Goal: Find specific page/section: Find specific page/section

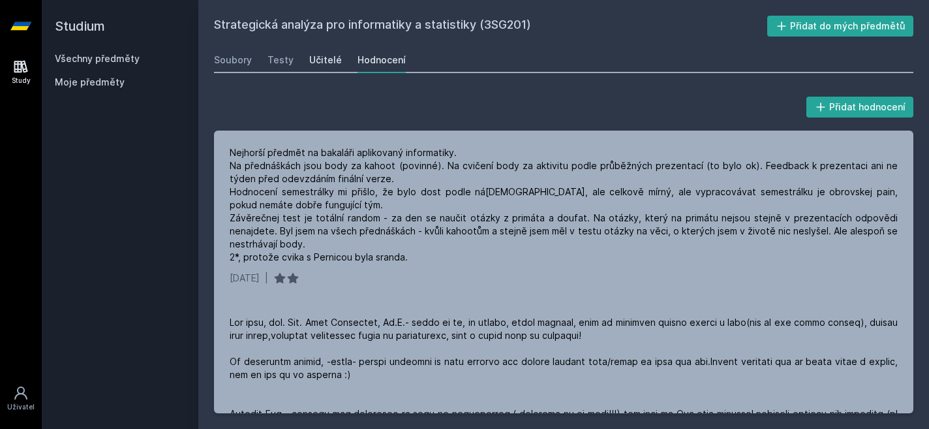
click at [315, 55] on div "Učitelé" at bounding box center [325, 59] width 33 height 13
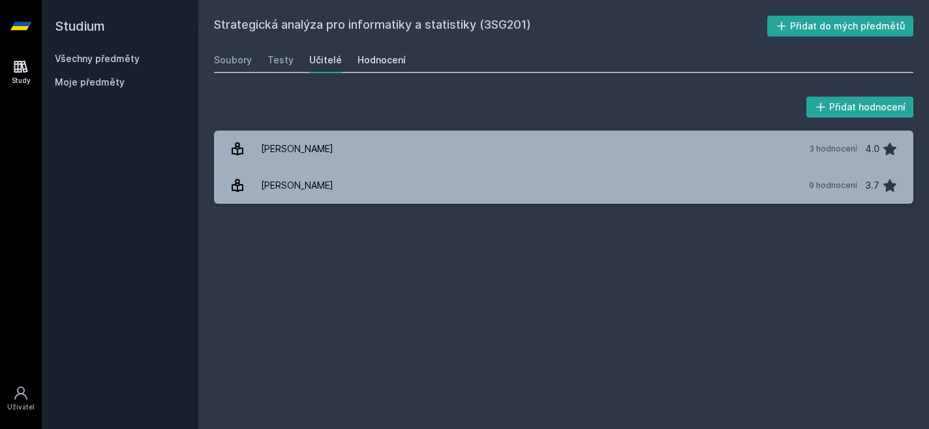
click at [371, 63] on div "Hodnocení" at bounding box center [382, 59] width 48 height 13
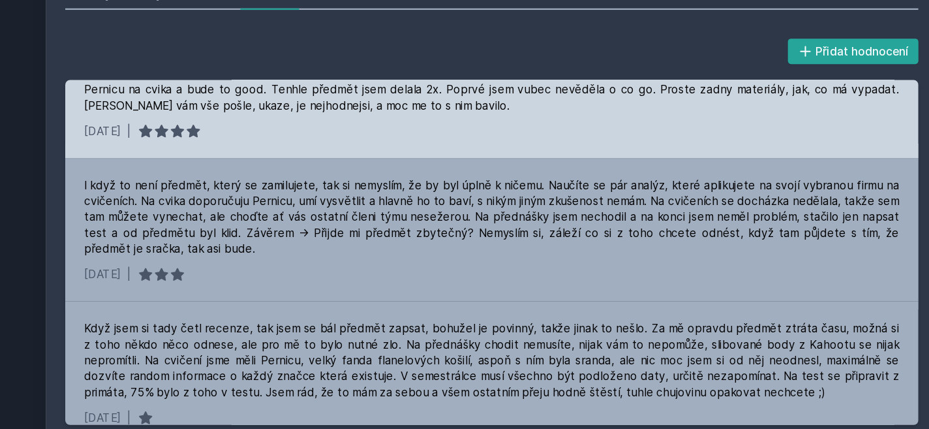
scroll to position [622, 0]
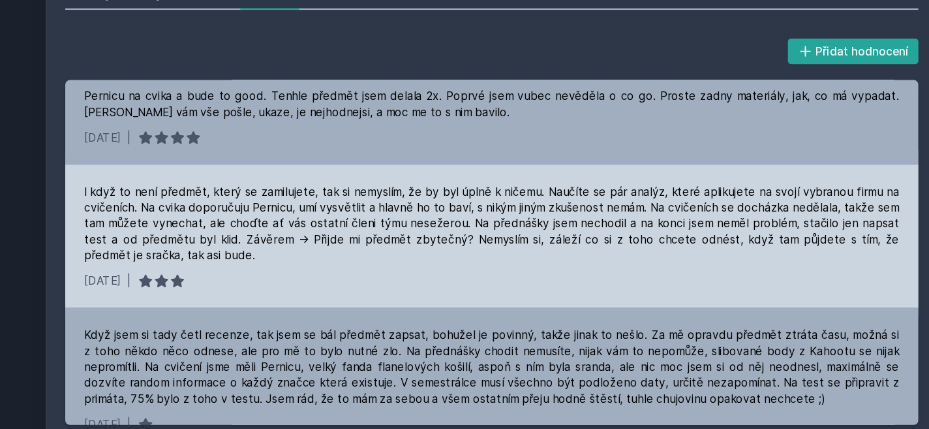
click at [358, 47] on link "Hodnocení" at bounding box center [382, 60] width 48 height 26
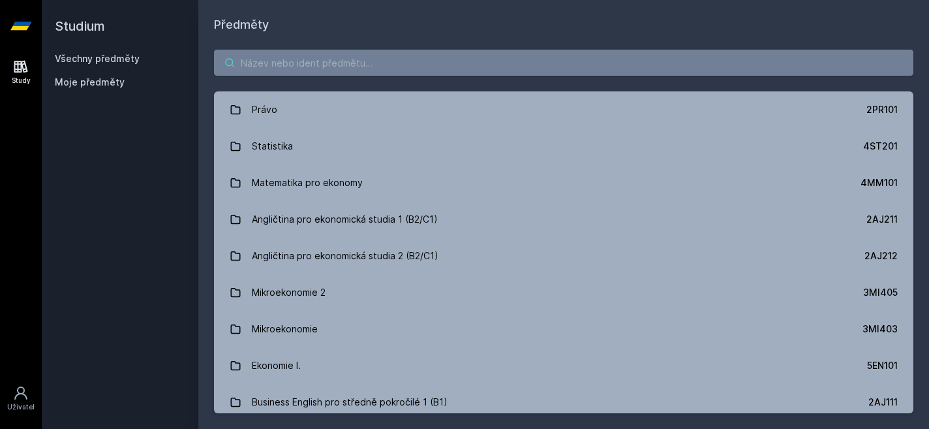
click at [304, 58] on input "search" at bounding box center [563, 63] width 699 height 26
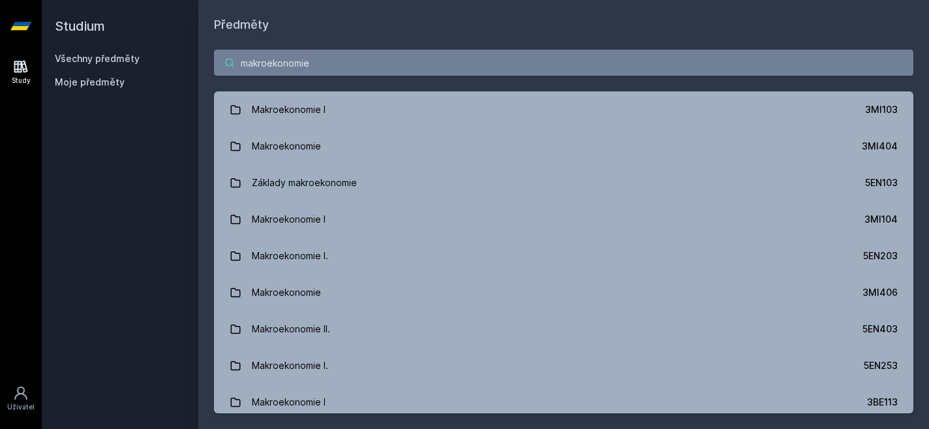
click at [364, 70] on input "makroekonomie" at bounding box center [563, 63] width 699 height 26
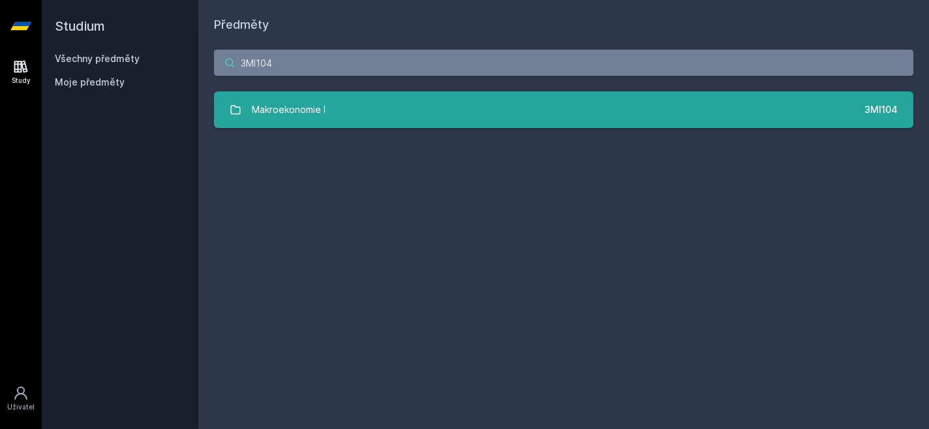
type input "3MI104"
click at [548, 103] on link "Makroekonomie I 3MI104" at bounding box center [563, 109] width 699 height 37
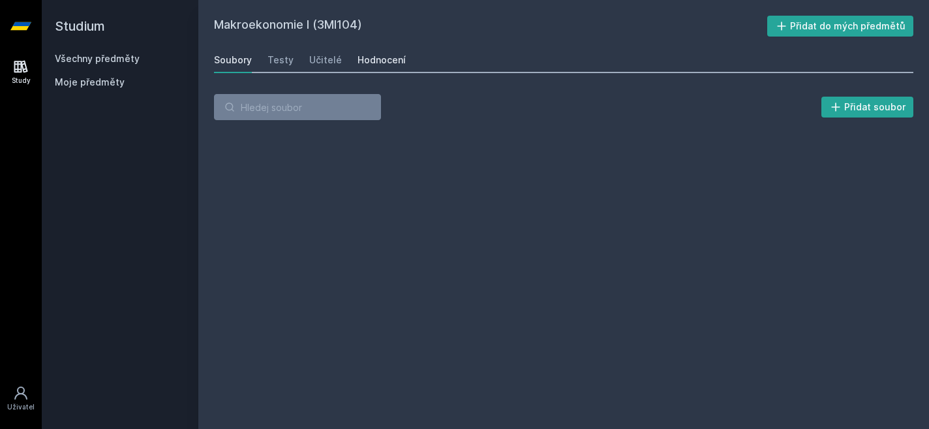
click at [378, 55] on div "Hodnocení" at bounding box center [382, 59] width 48 height 13
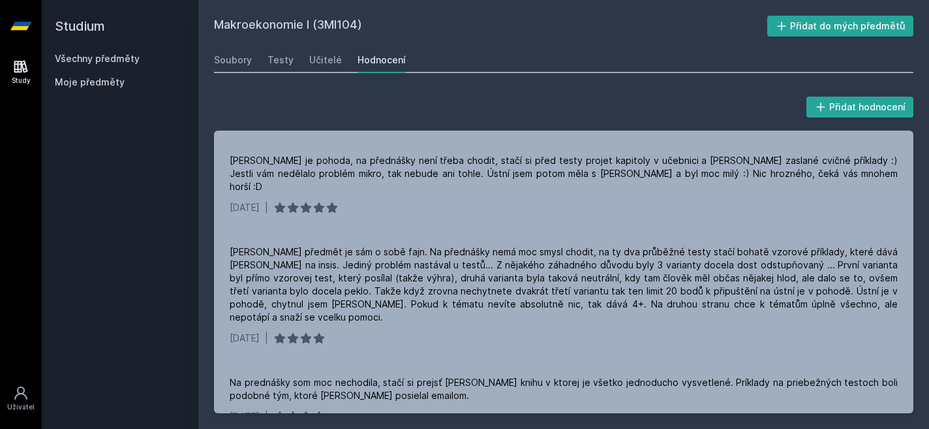
scroll to position [119, 0]
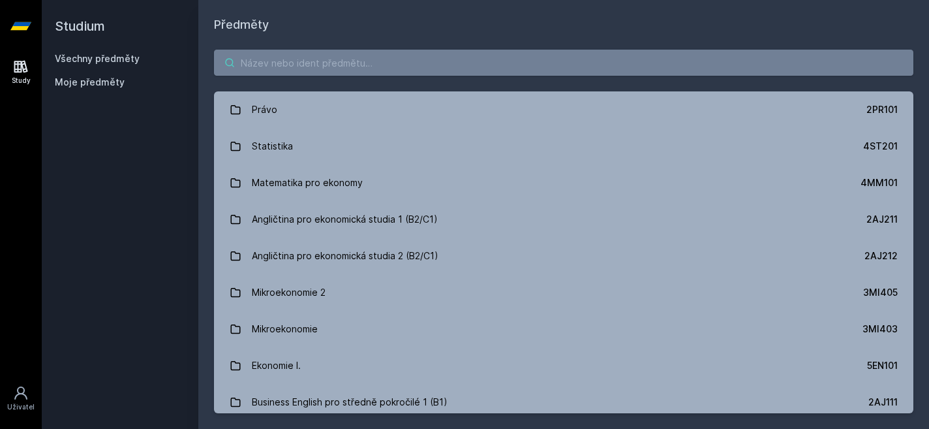
click at [281, 55] on input "search" at bounding box center [563, 63] width 699 height 26
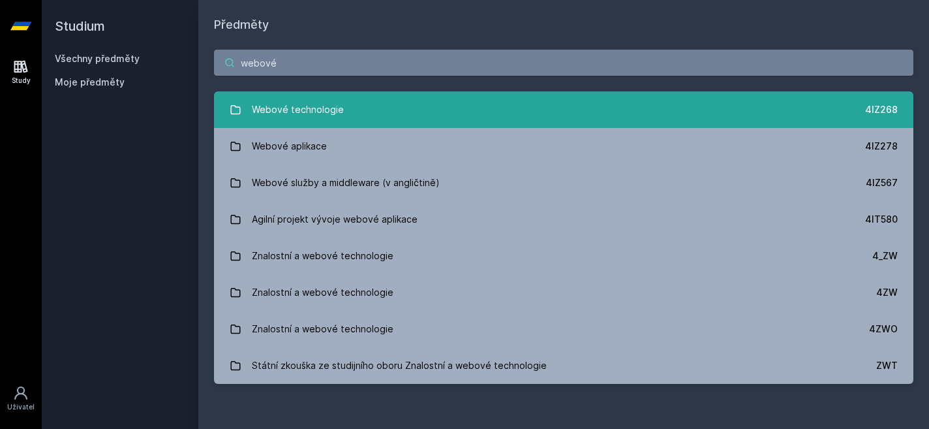
type input "webové"
click at [276, 99] on div "Webové technologie" at bounding box center [298, 110] width 92 height 26
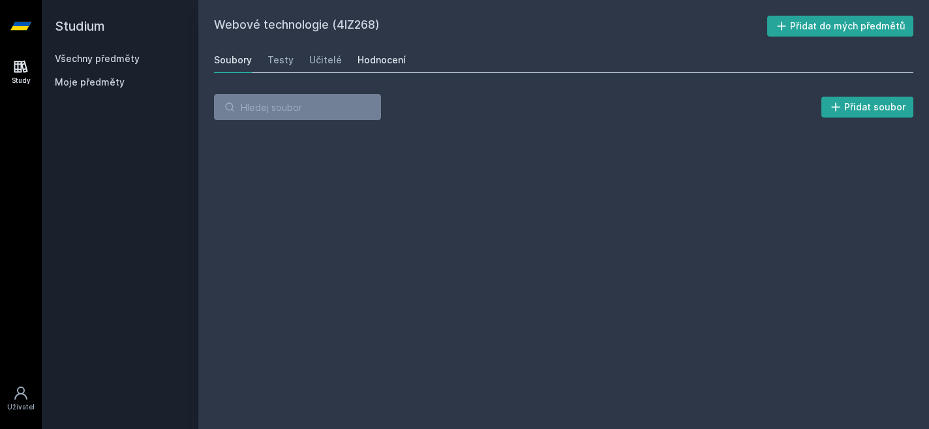
click at [380, 61] on div "Hodnocení" at bounding box center [382, 59] width 48 height 13
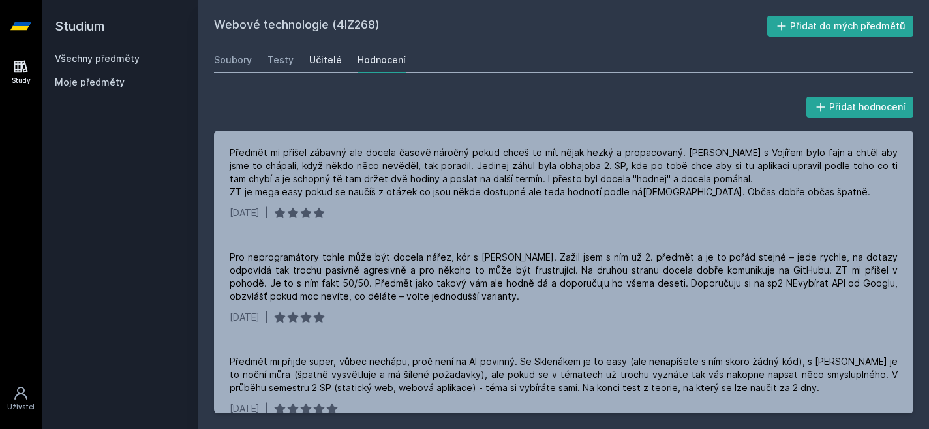
click at [328, 59] on div "Učitelé" at bounding box center [325, 59] width 33 height 13
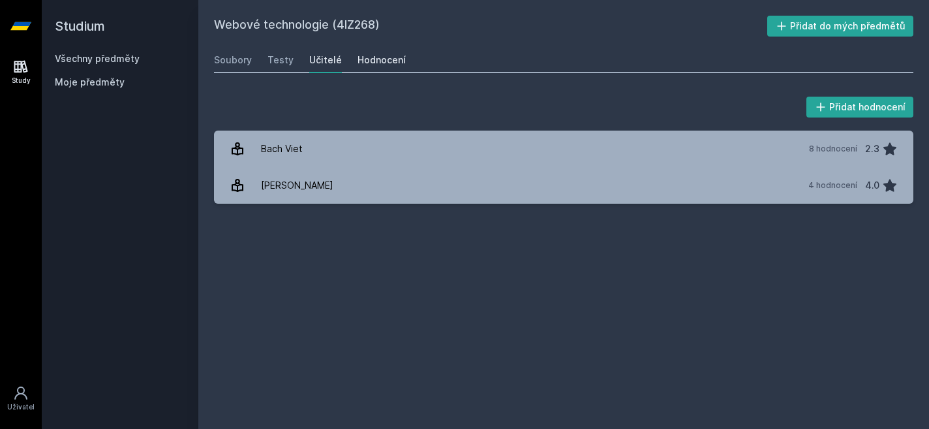
click at [388, 57] on div "Hodnocení" at bounding box center [382, 59] width 48 height 13
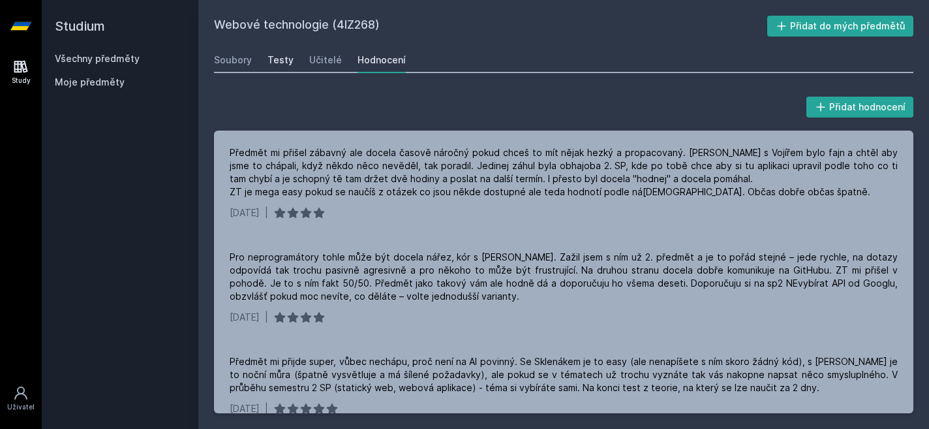
click at [267, 64] on div "Testy" at bounding box center [280, 59] width 26 height 13
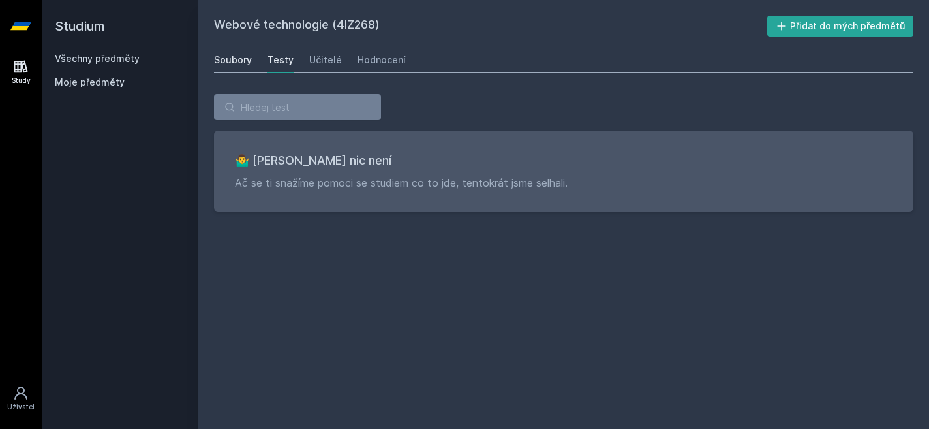
click at [224, 59] on div "Soubory" at bounding box center [233, 59] width 38 height 13
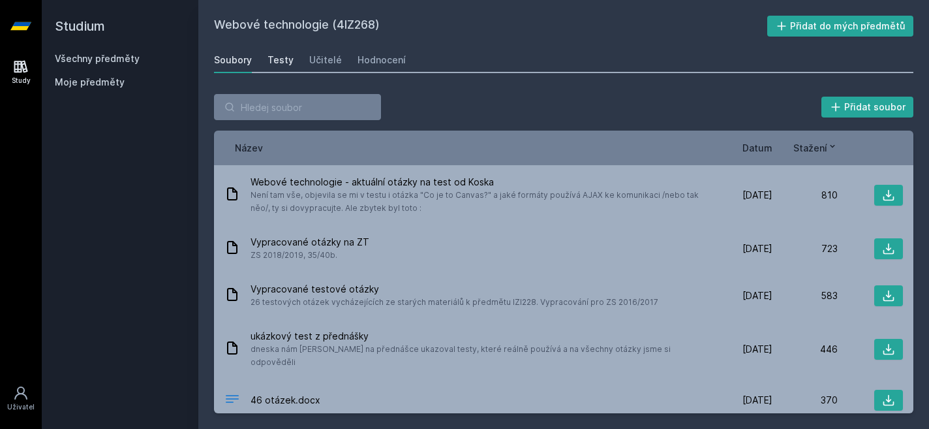
click at [288, 59] on div "Testy" at bounding box center [280, 59] width 26 height 13
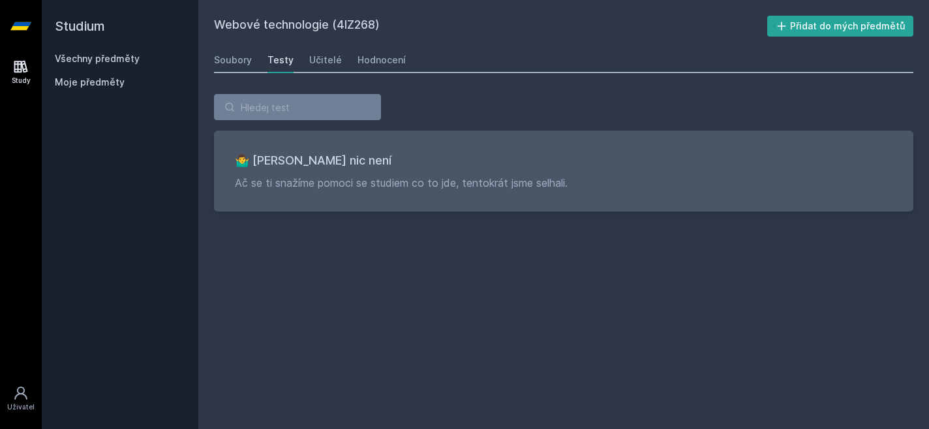
click at [341, 59] on div "Soubory Testy Učitelé Hodnocení" at bounding box center [563, 60] width 699 height 26
click at [321, 60] on div "Učitelé" at bounding box center [325, 59] width 33 height 13
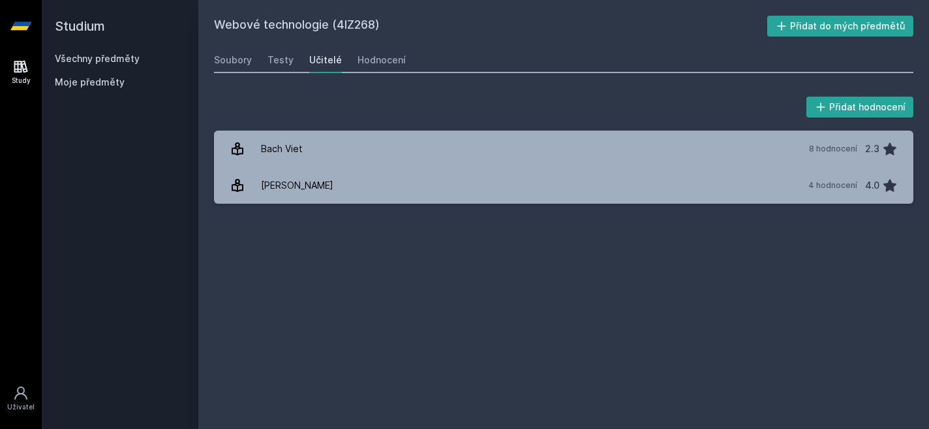
click at [401, 58] on div "Soubory Testy Učitelé Hodnocení" at bounding box center [563, 60] width 699 height 26
click at [381, 65] on div "Hodnocení" at bounding box center [382, 59] width 48 height 13
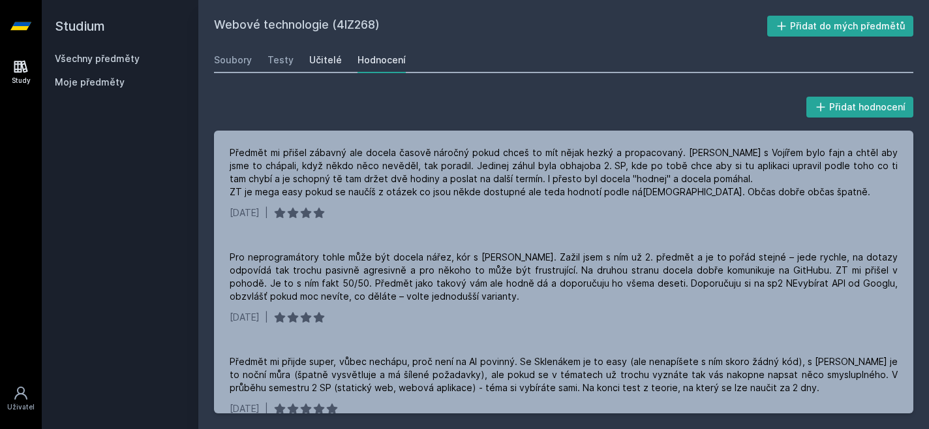
click at [320, 61] on div "Učitelé" at bounding box center [325, 59] width 33 height 13
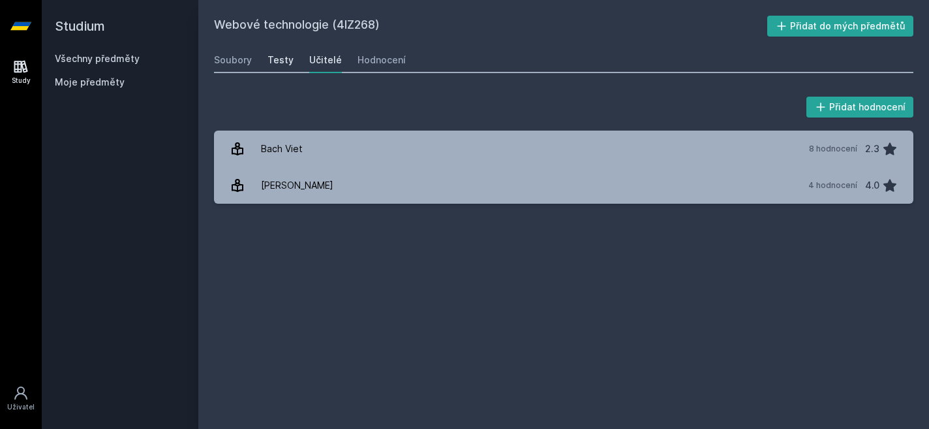
click at [275, 59] on div "Testy" at bounding box center [280, 59] width 26 height 13
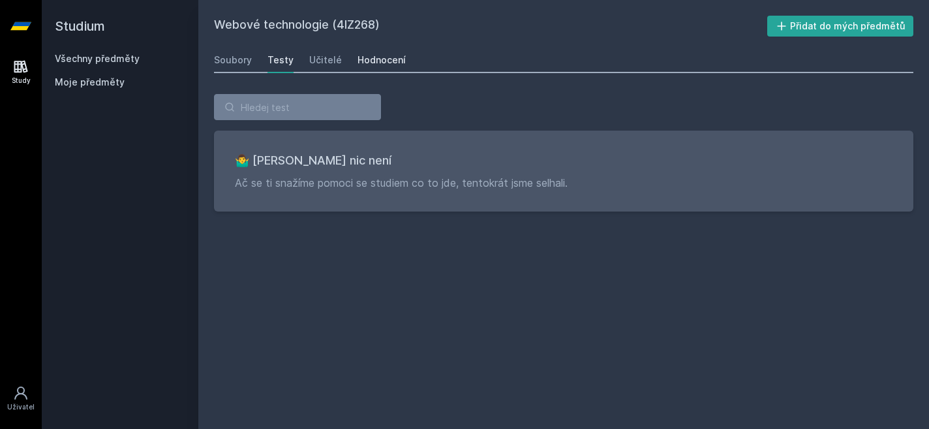
click at [387, 59] on div "Hodnocení" at bounding box center [382, 59] width 48 height 13
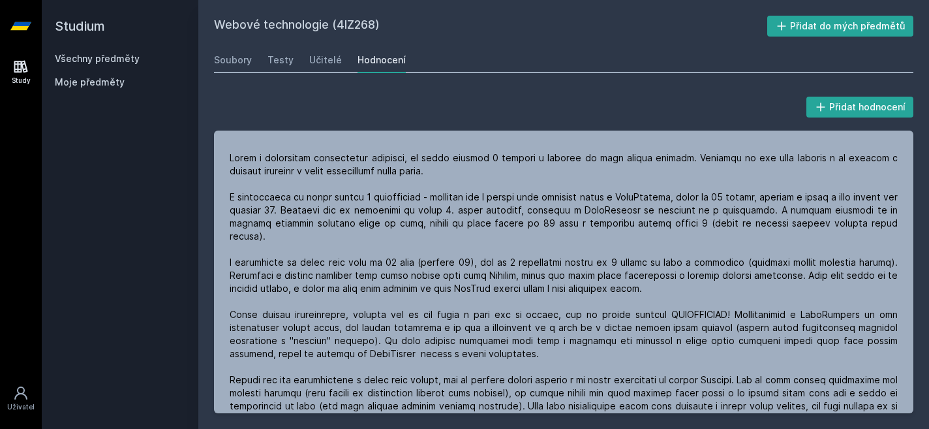
scroll to position [296, 0]
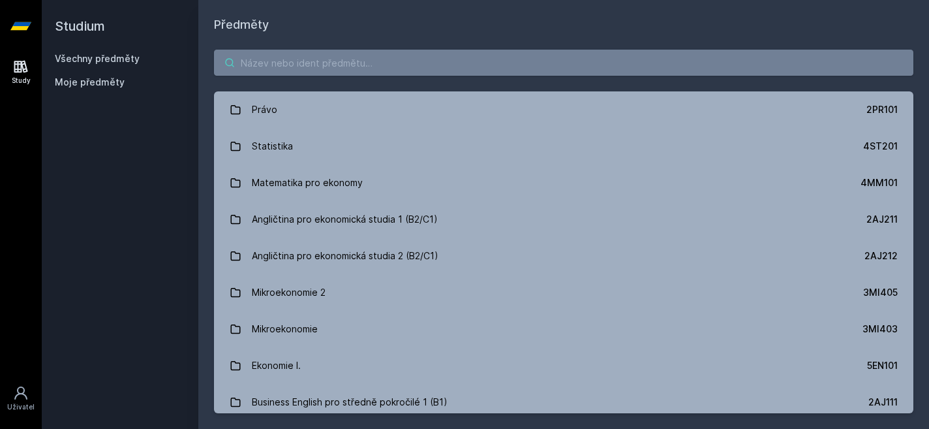
click at [277, 61] on input "search" at bounding box center [563, 63] width 699 height 26
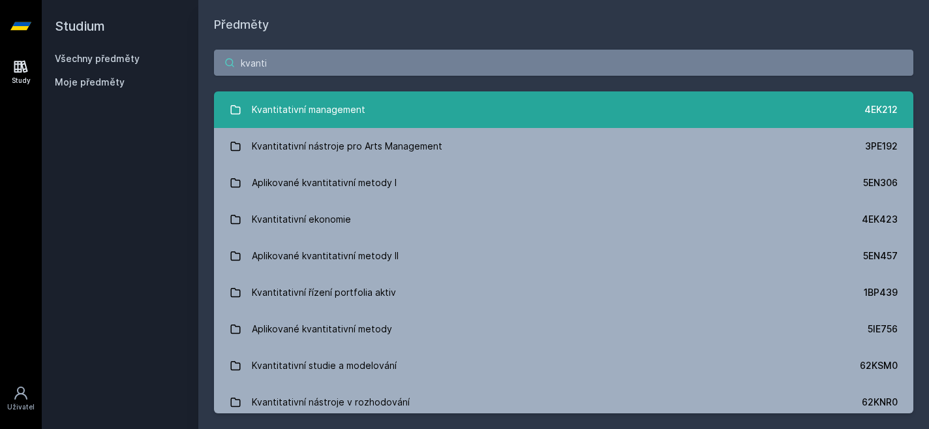
type input "kvanti"
click at [270, 111] on div "Kvantitativní management" at bounding box center [309, 110] width 114 height 26
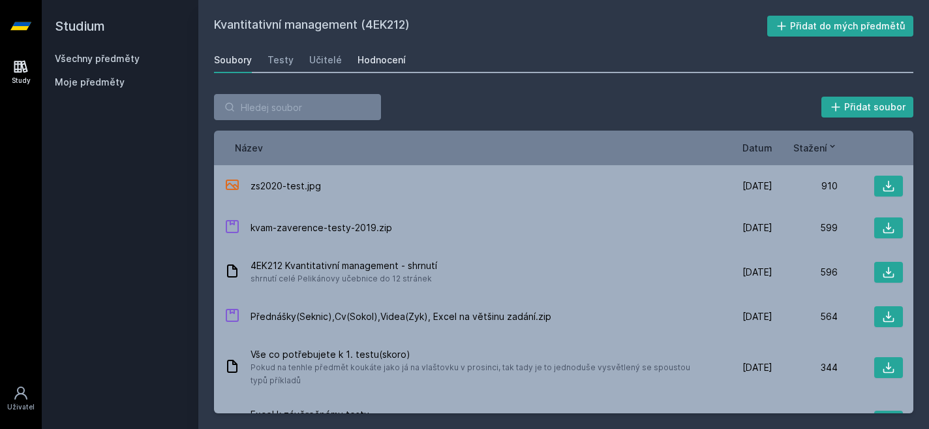
click at [373, 59] on div "Hodnocení" at bounding box center [382, 59] width 48 height 13
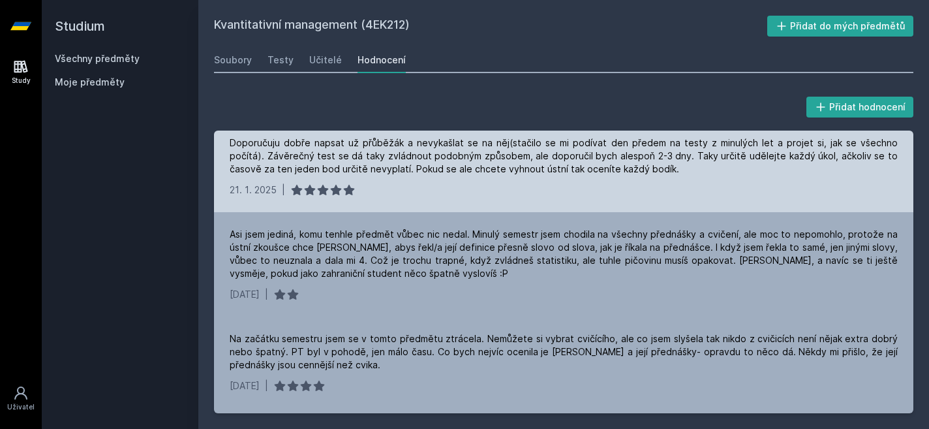
scroll to position [37, 0]
